Goal: Information Seeking & Learning: Learn about a topic

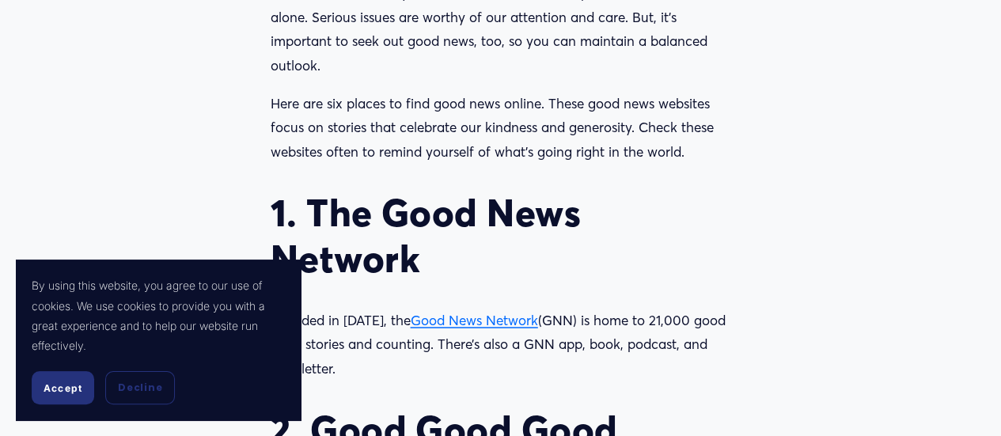
scroll to position [1645, 0]
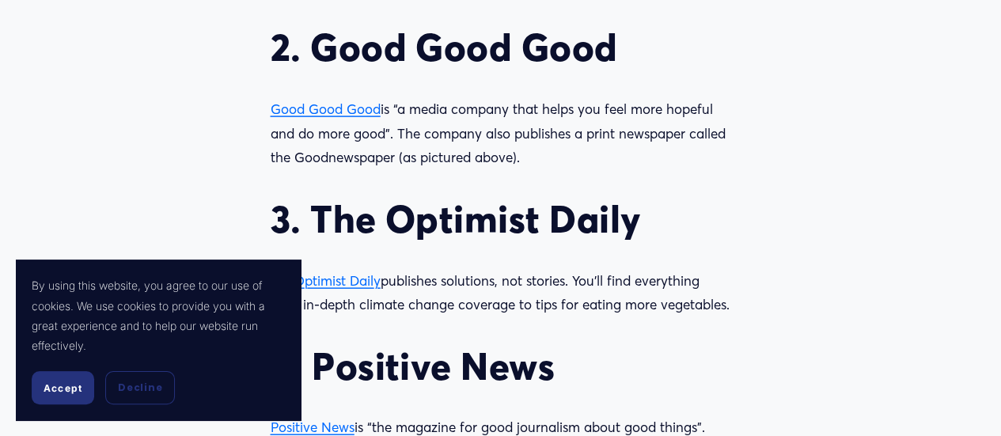
click at [370, 287] on span "Optimist Daily" at bounding box center [337, 280] width 87 height 17
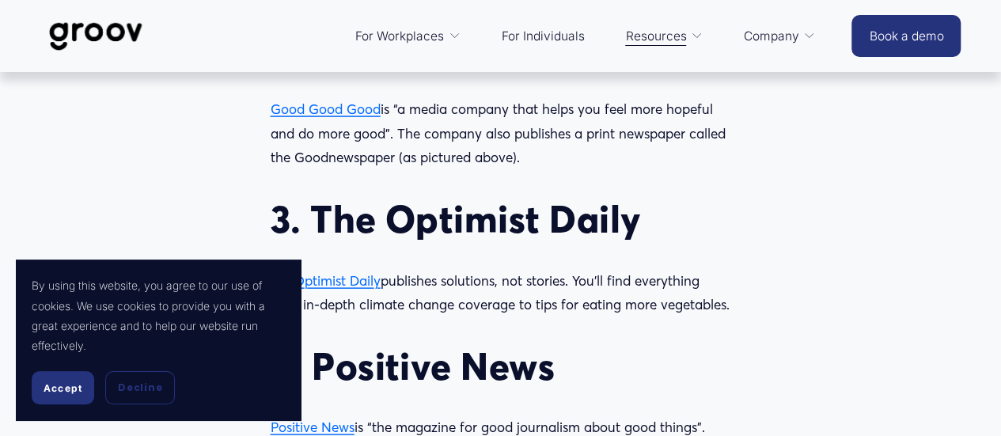
scroll to position [2027, 0]
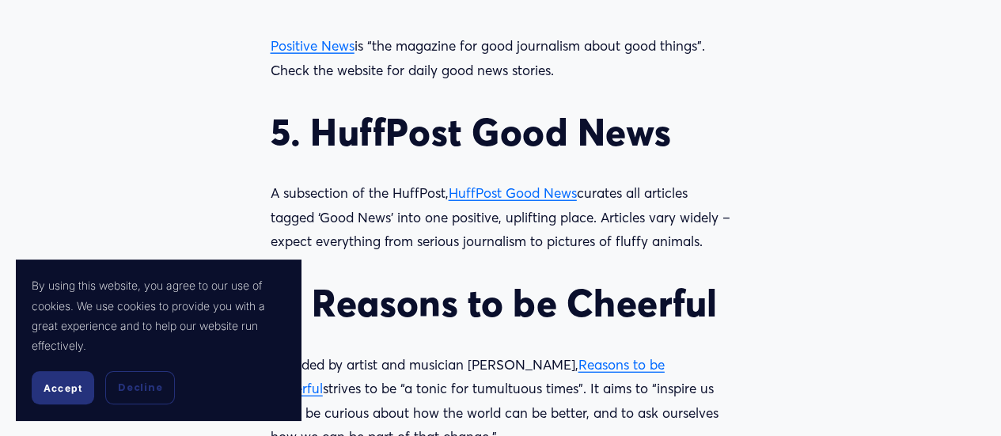
click at [522, 200] on span "HuffPost Good News" at bounding box center [513, 192] width 128 height 17
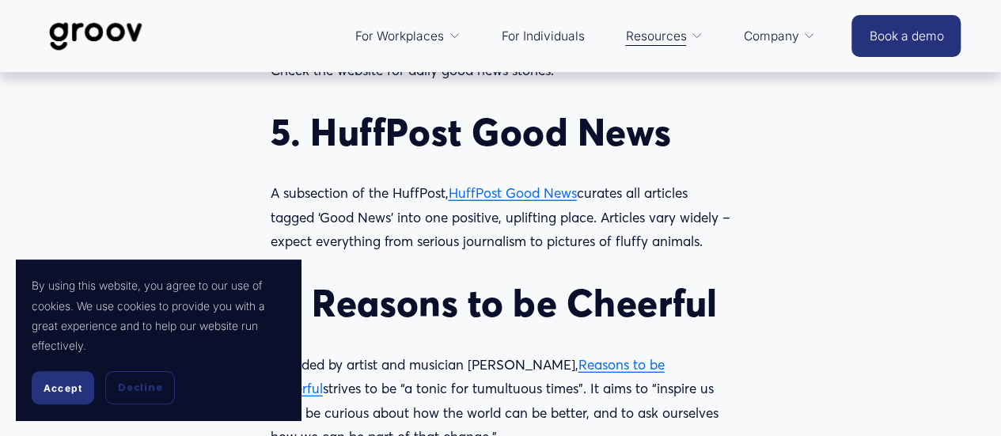
click at [665, 368] on span "Reasons to be Cheerful" at bounding box center [468, 376] width 394 height 41
